Goal: Find specific page/section: Find specific page/section

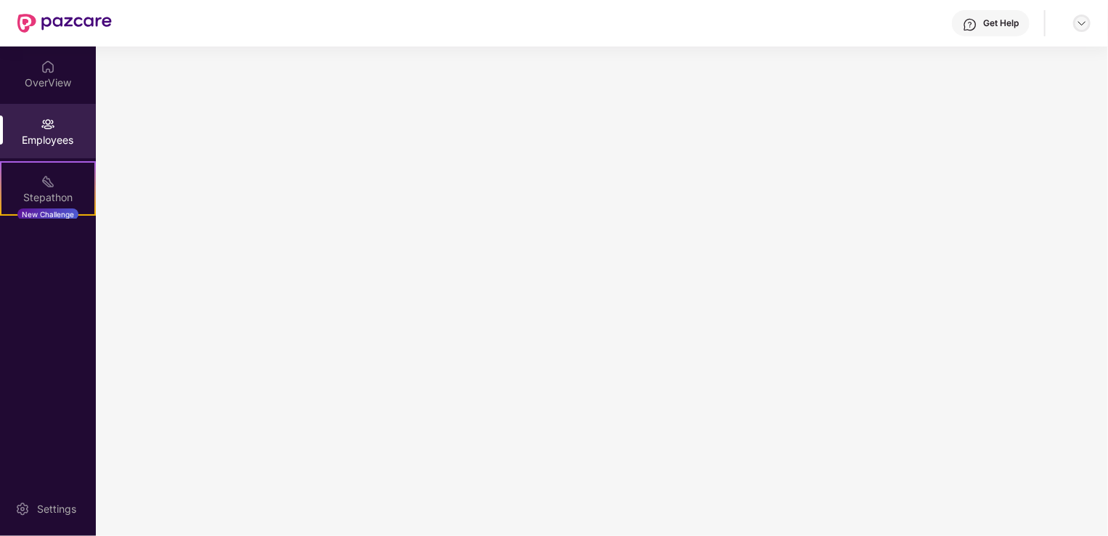
click at [1083, 22] on img at bounding box center [1082, 23] width 12 height 12
click at [51, 128] on img at bounding box center [48, 124] width 15 height 15
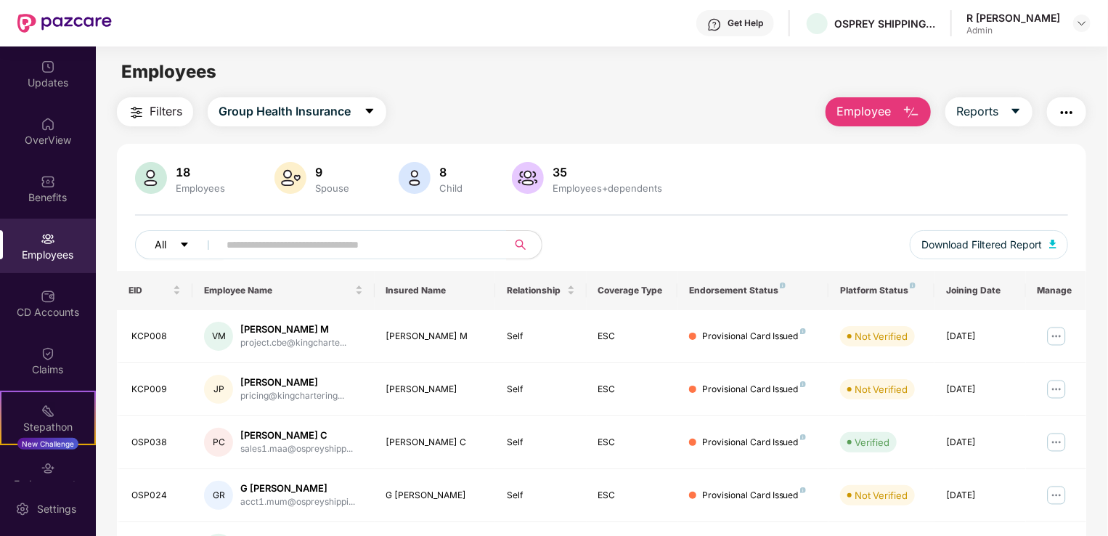
click at [180, 245] on icon "caret-down" at bounding box center [184, 245] width 10 height 10
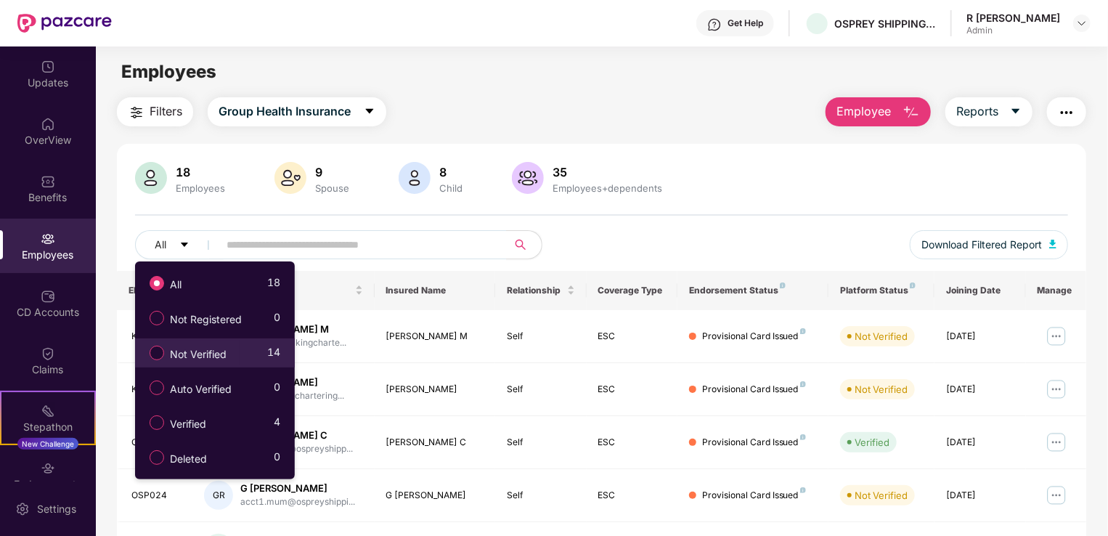
click at [187, 351] on span "Not Verified" at bounding box center [198, 354] width 68 height 16
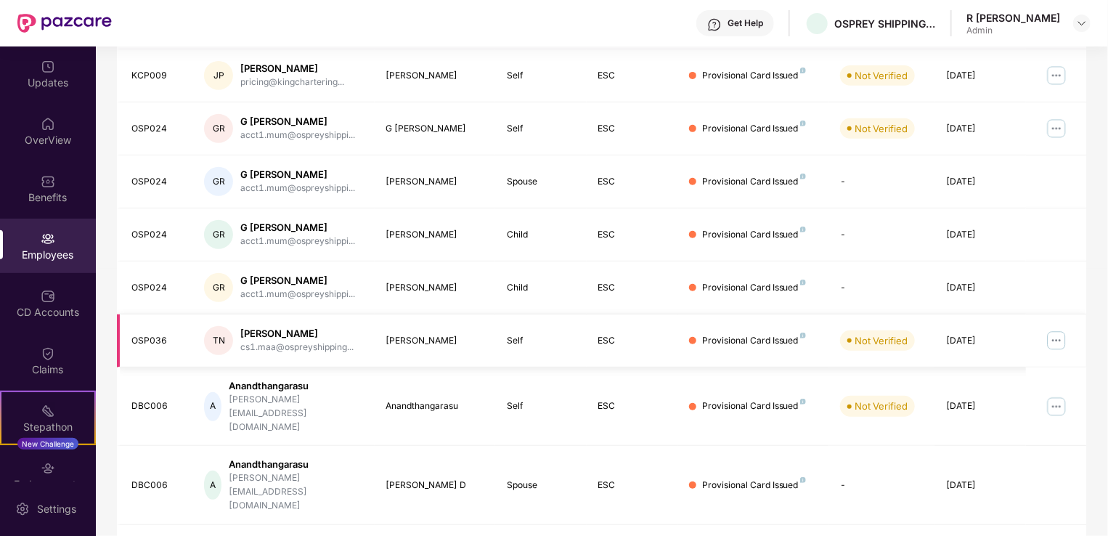
scroll to position [354, 0]
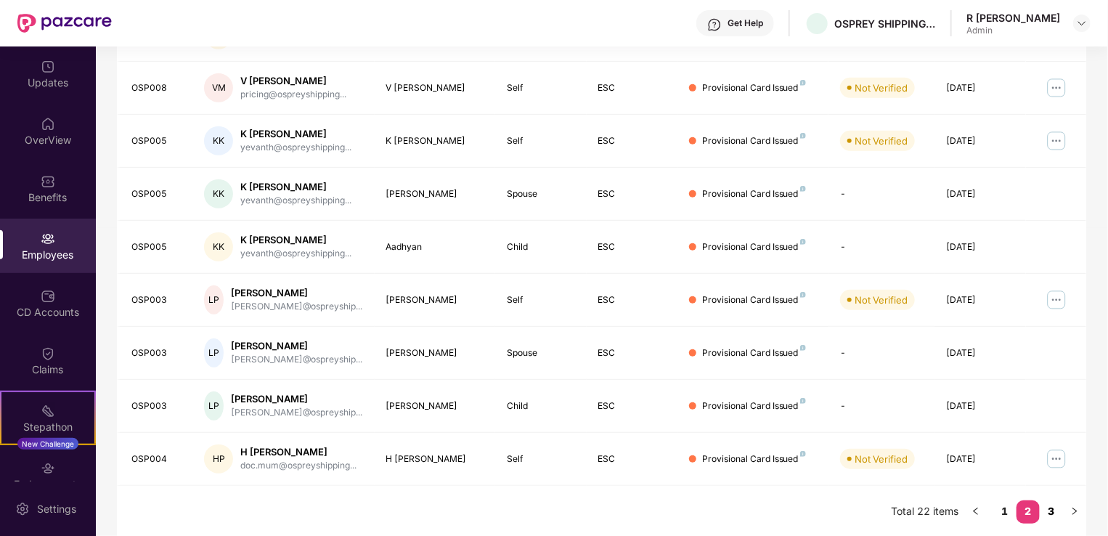
click at [1054, 509] on link "3" at bounding box center [1050, 511] width 23 height 22
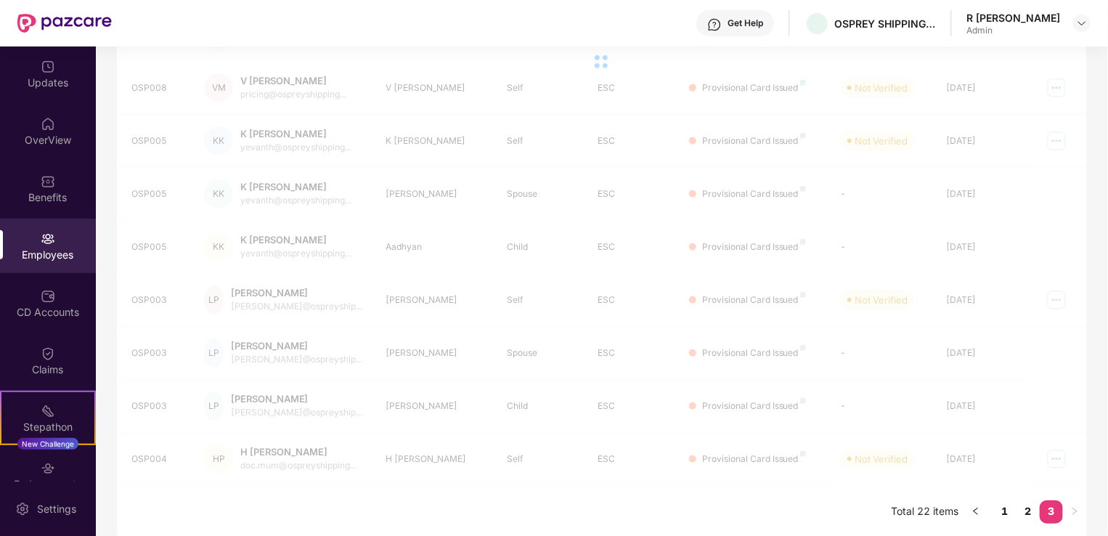
scroll to position [46, 0]
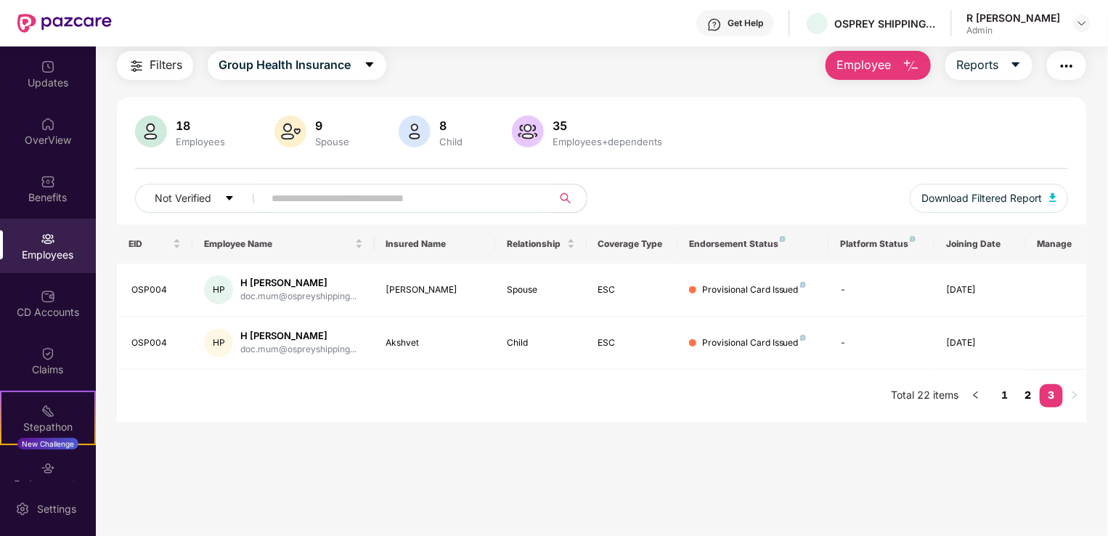
click at [1026, 396] on link "2" at bounding box center [1027, 395] width 23 height 22
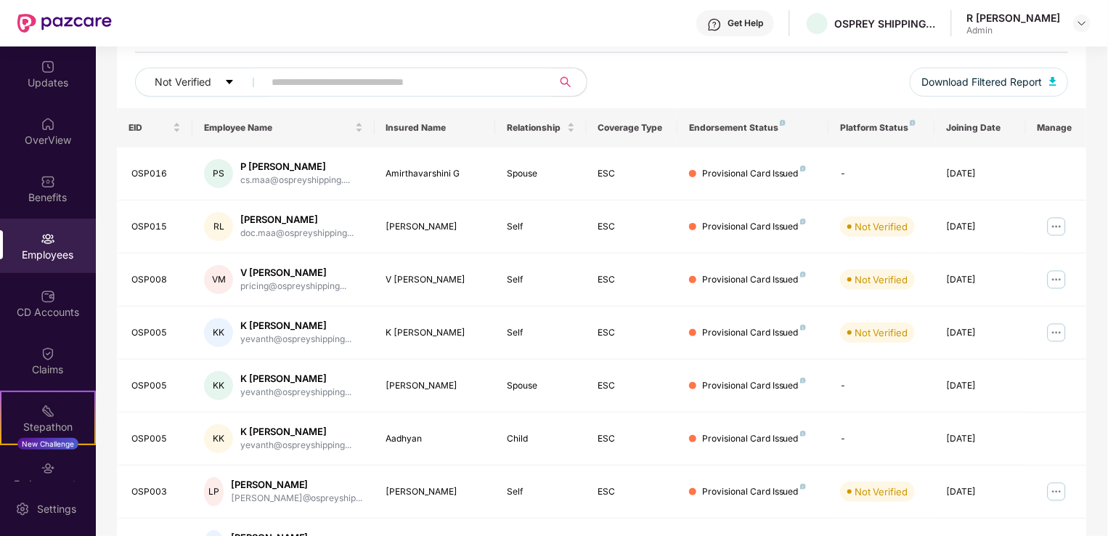
scroll to position [354, 0]
